Goal: Book appointment/travel/reservation

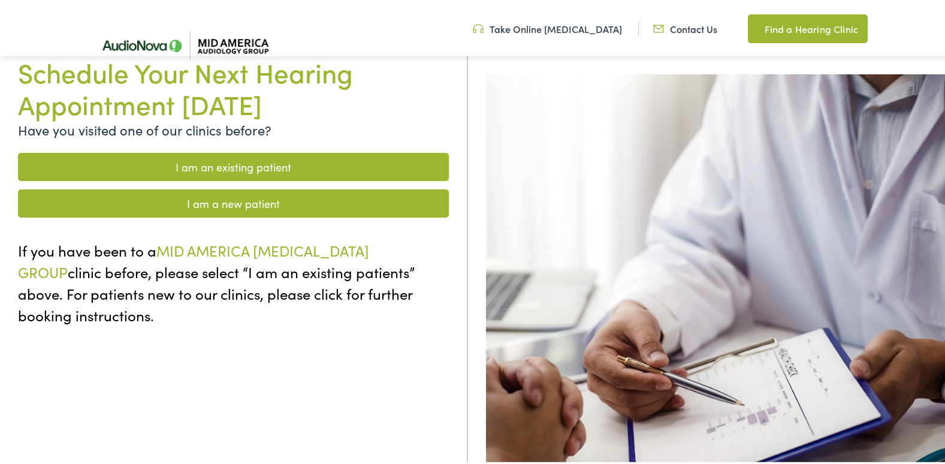
scroll to position [120, 0]
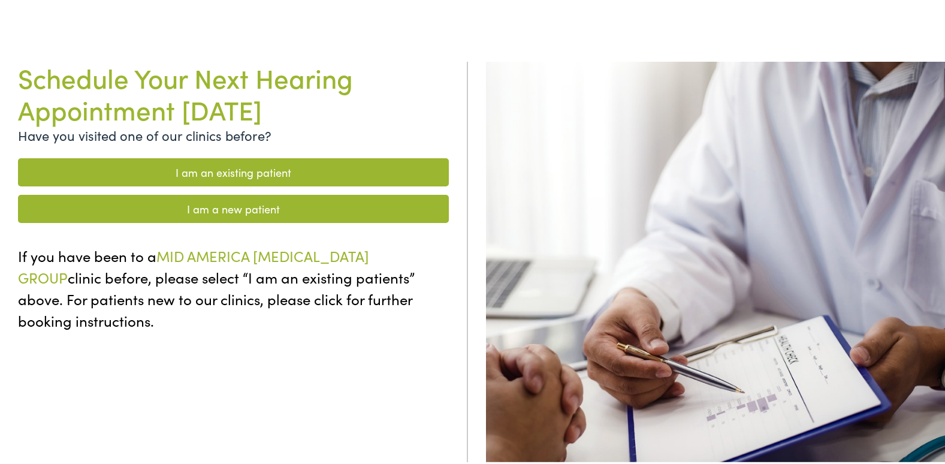
click at [295, 160] on link "I am an existing patient" at bounding box center [233, 170] width 431 height 28
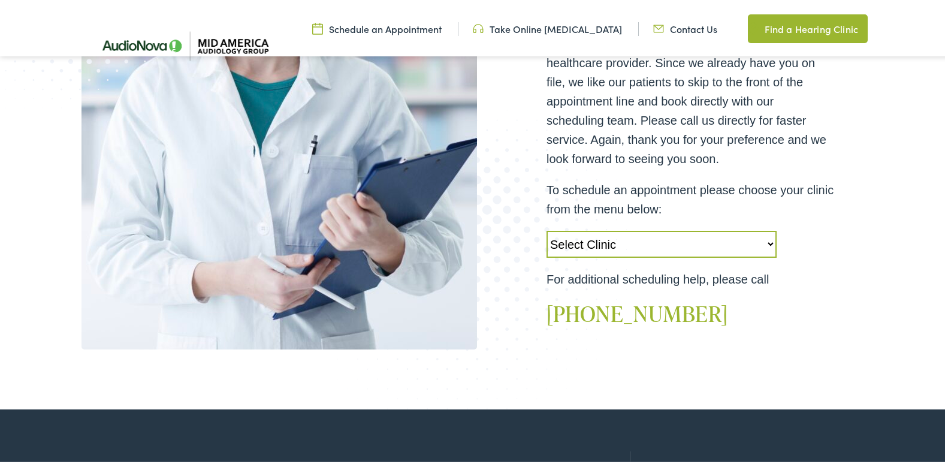
scroll to position [360, 0]
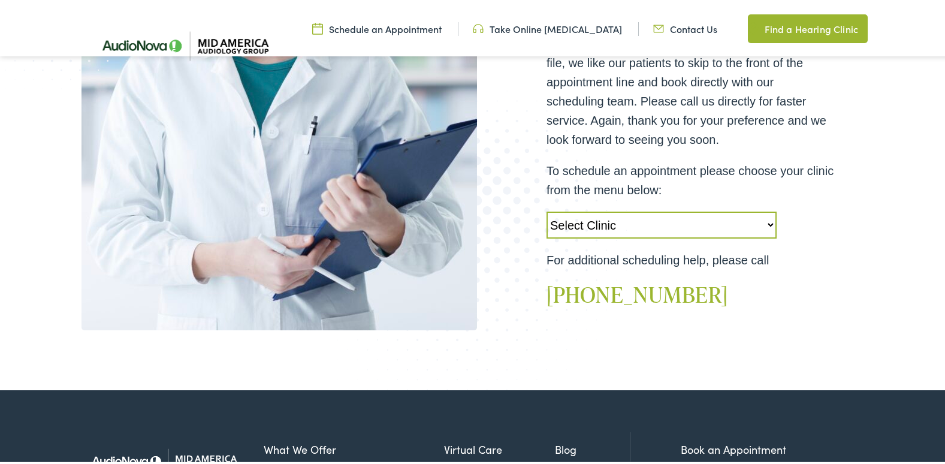
click at [759, 218] on select "Select Clinic Alton-IL-AudioNova 3511 College Ave Creve Coeur-MO-AudioNova 1235…" at bounding box center [662, 222] width 230 height 27
click at [547, 209] on select "Select Clinic Alton-IL-AudioNova 3511 College Ave Creve Coeur-MO-AudioNova 1235…" at bounding box center [662, 222] width 230 height 27
click at [767, 218] on select "Select Clinic Alton-IL-AudioNova 3511 College Ave Creve Coeur-MO-AudioNova 1235…" at bounding box center [662, 222] width 230 height 27
select select "https://midamerica.alpacaaudiology.com/locations/alton-il/"
click at [547, 209] on select "Select Clinic Alton-IL-AudioNova 3511 College Ave Creve Coeur-MO-AudioNova 1235…" at bounding box center [662, 222] width 230 height 27
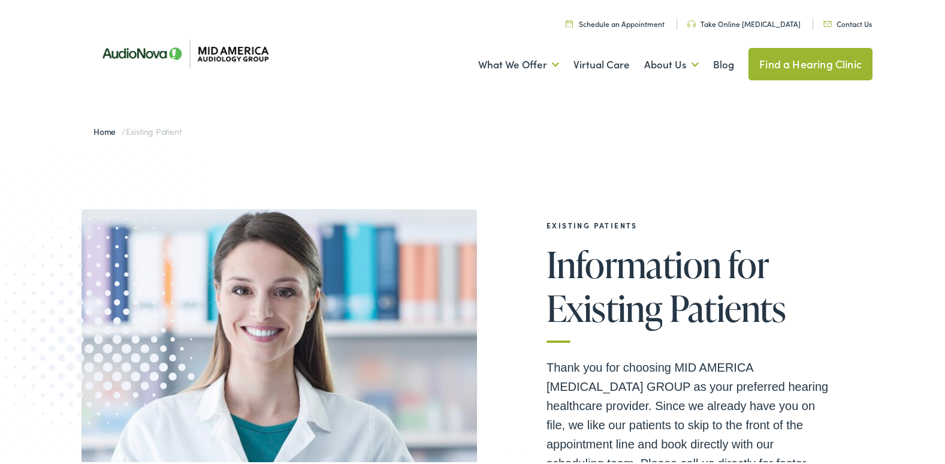
scroll to position [0, 0]
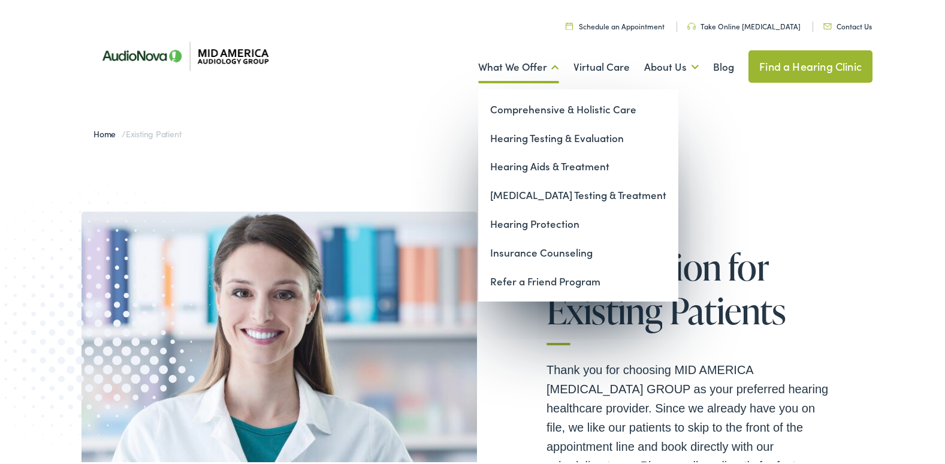
click at [544, 58] on link "What We Offer" at bounding box center [518, 65] width 81 height 44
click at [591, 165] on link "Hearing Aids & Treatment" at bounding box center [578, 164] width 200 height 29
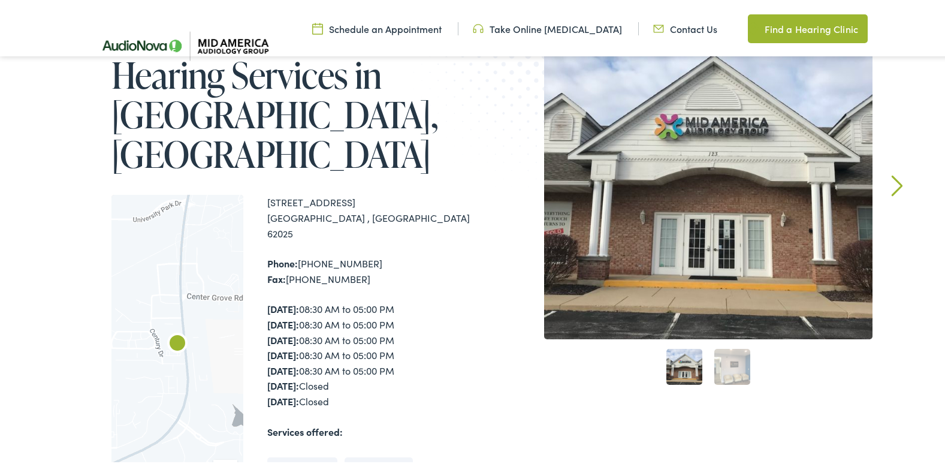
scroll to position [180, 0]
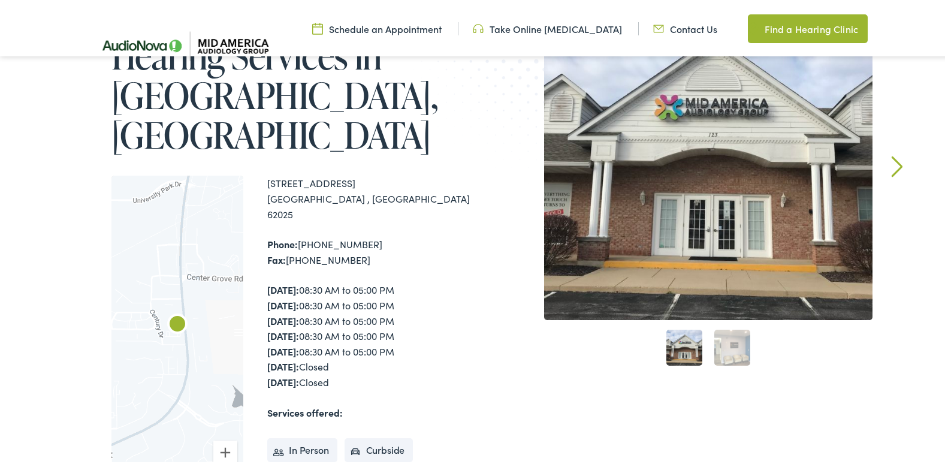
drag, startPoint x: 204, startPoint y: 338, endPoint x: 224, endPoint y: 273, distance: 68.3
click at [224, 273] on div at bounding box center [177, 337] width 132 height 328
drag, startPoint x: 182, startPoint y: 315, endPoint x: 215, endPoint y: 276, distance: 51.0
click at [215, 276] on div at bounding box center [177, 337] width 132 height 328
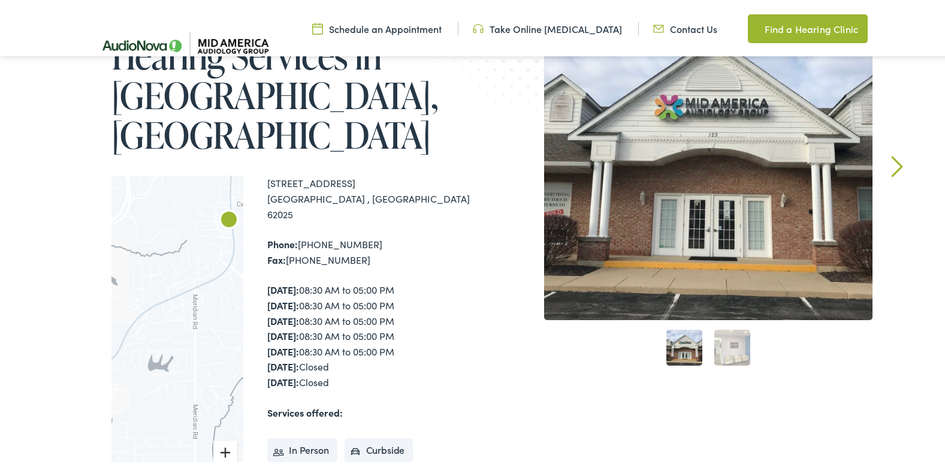
click at [219, 438] on button "Zoom in" at bounding box center [225, 450] width 24 height 24
click at [185, 264] on div at bounding box center [177, 337] width 132 height 328
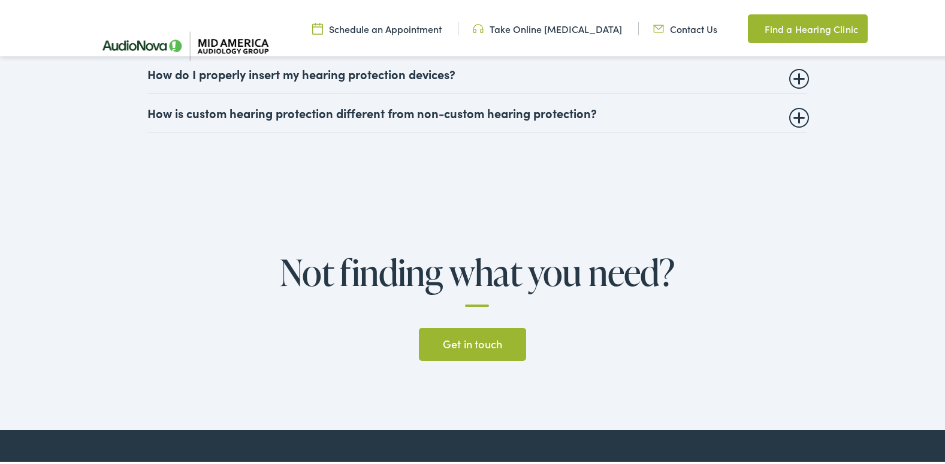
scroll to position [3716, 0]
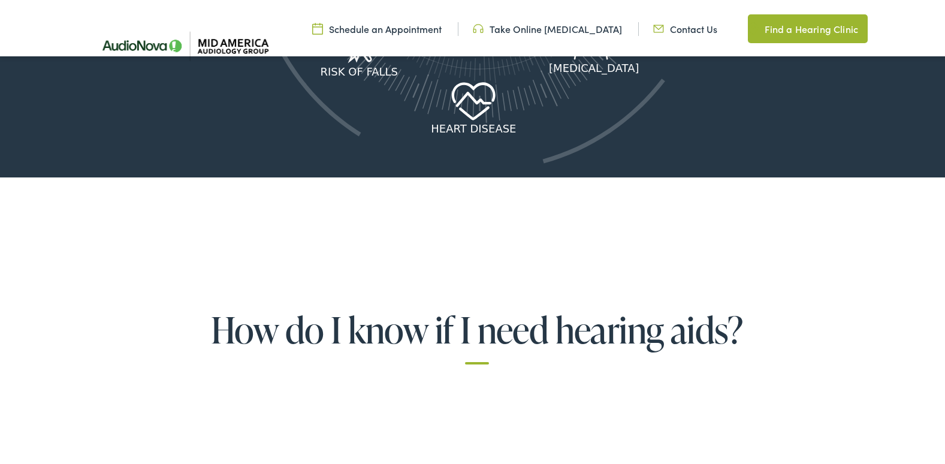
scroll to position [1918, 0]
